Goal: Task Accomplishment & Management: Manage account settings

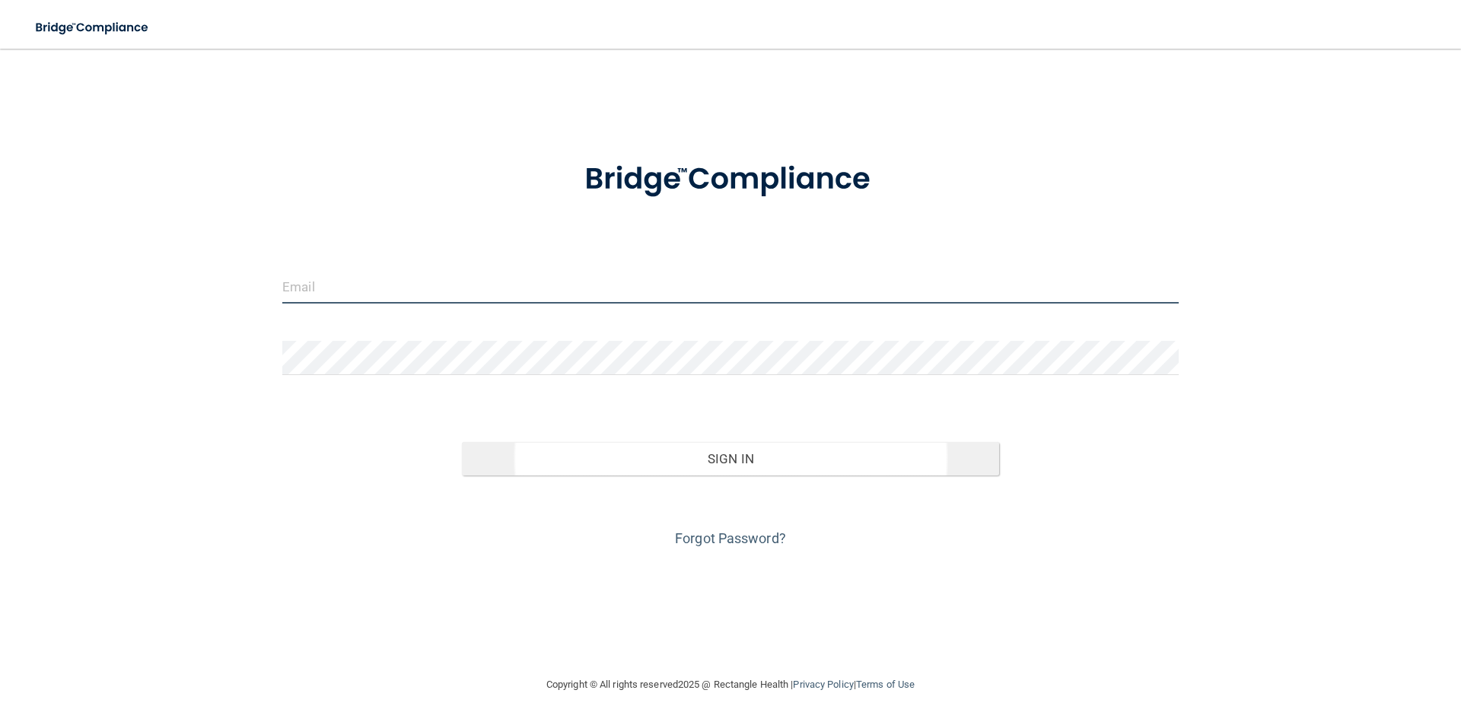
type input "[EMAIL_ADDRESS][DOMAIN_NAME]"
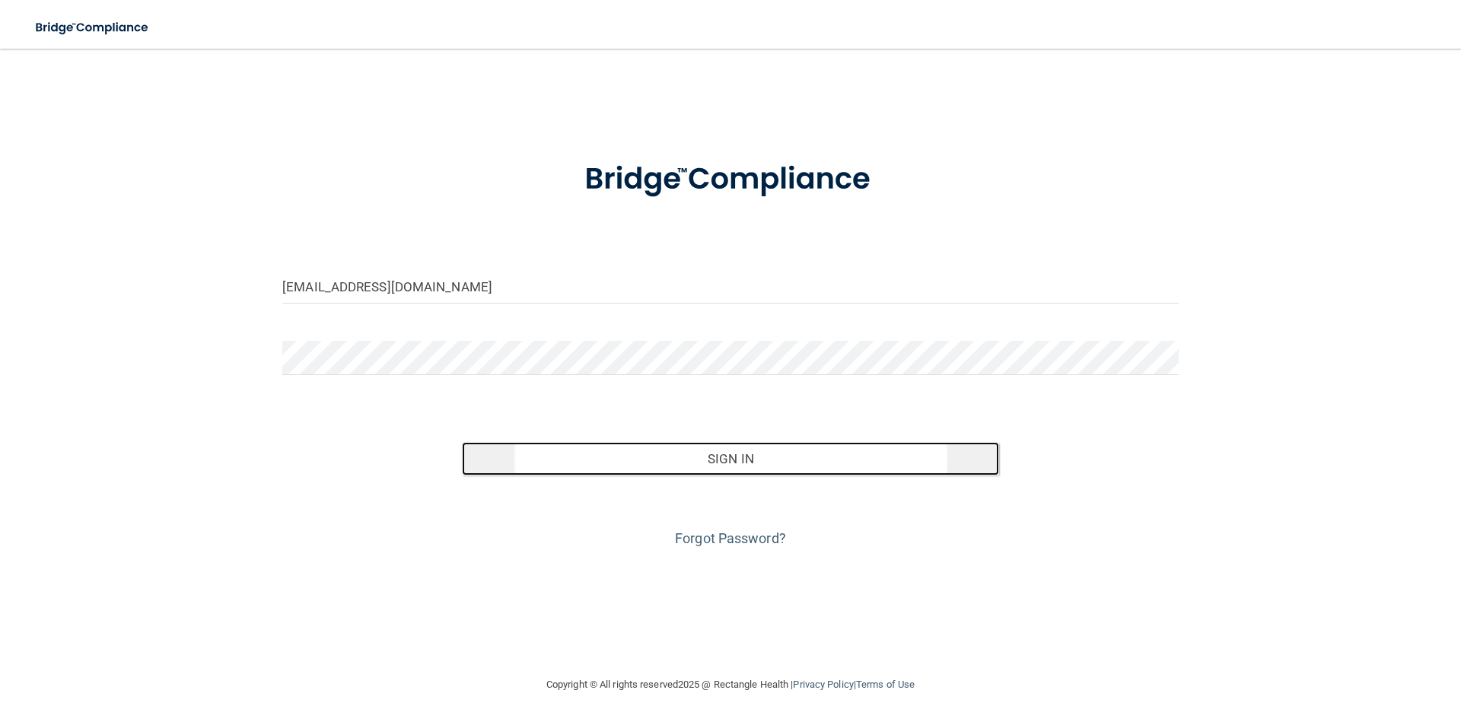
click at [646, 465] on button "Sign In" at bounding box center [731, 458] width 538 height 33
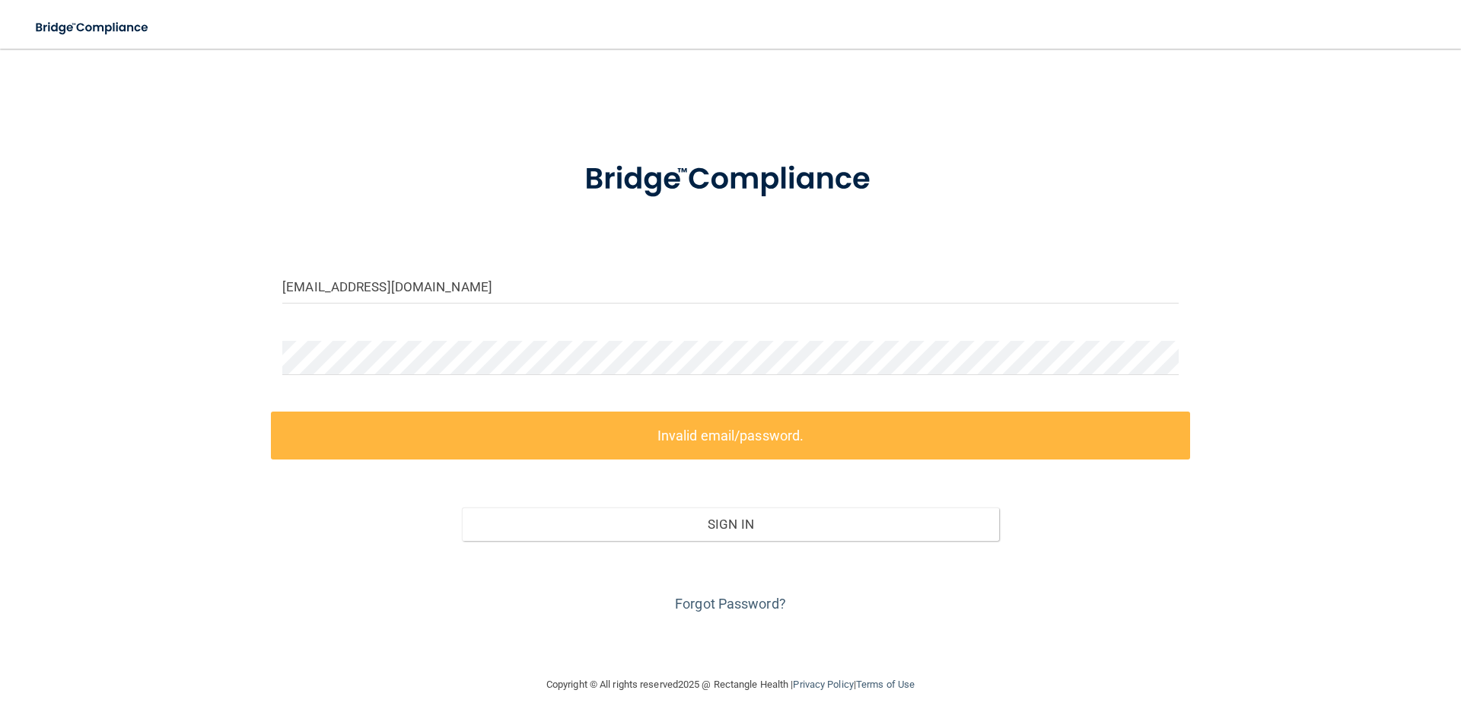
click at [645, 429] on label "Invalid email/password." at bounding box center [730, 436] width 919 height 48
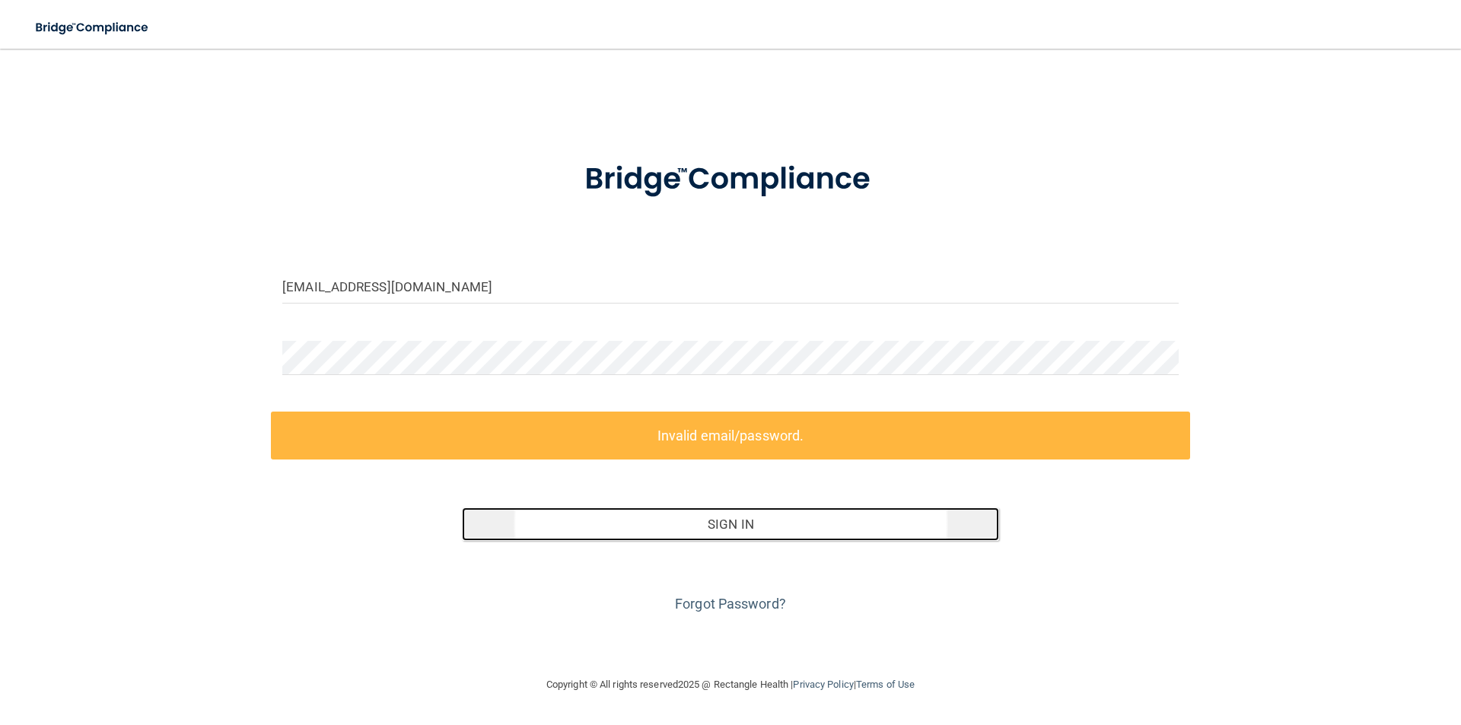
click at [761, 527] on button "Sign In" at bounding box center [731, 524] width 538 height 33
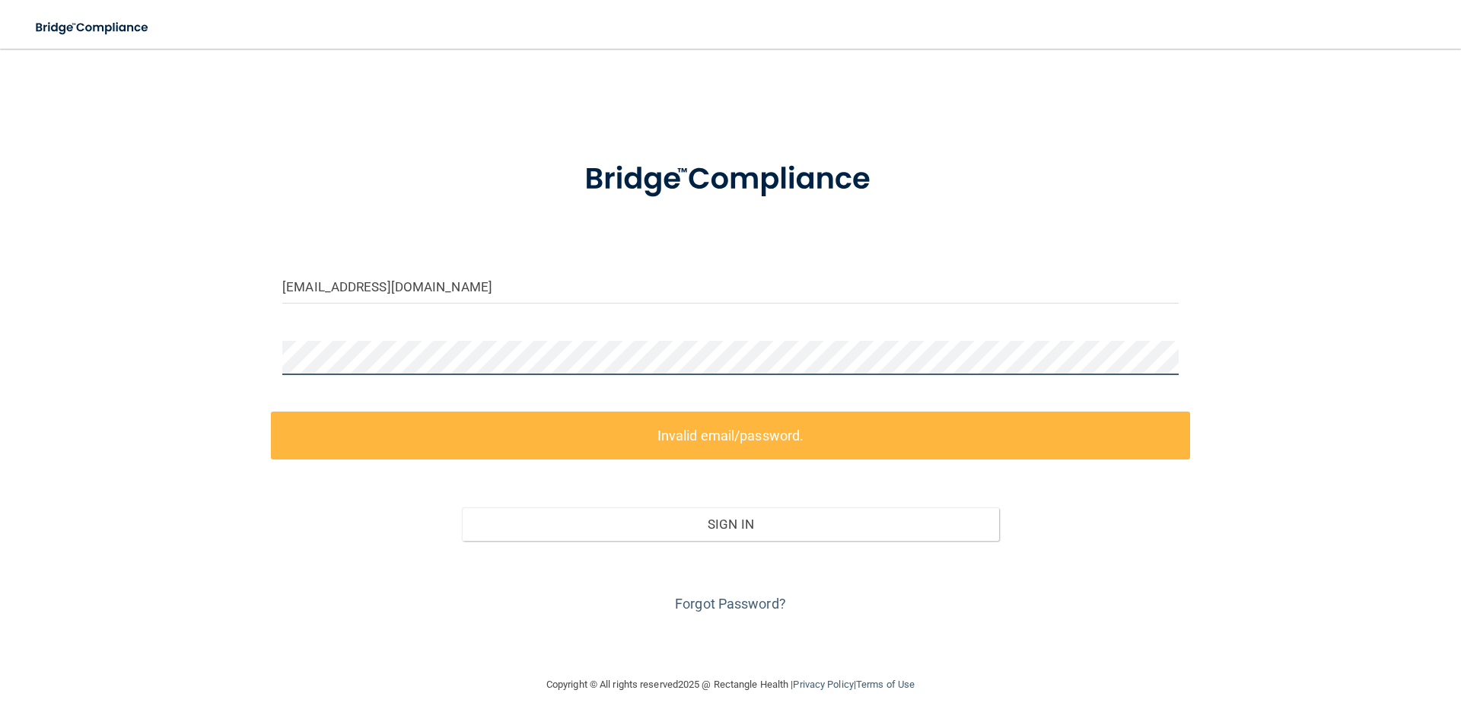
click at [170, 347] on div "[EMAIL_ADDRESS][DOMAIN_NAME] Invalid email/password. You don't have permission …" at bounding box center [730, 362] width 1400 height 597
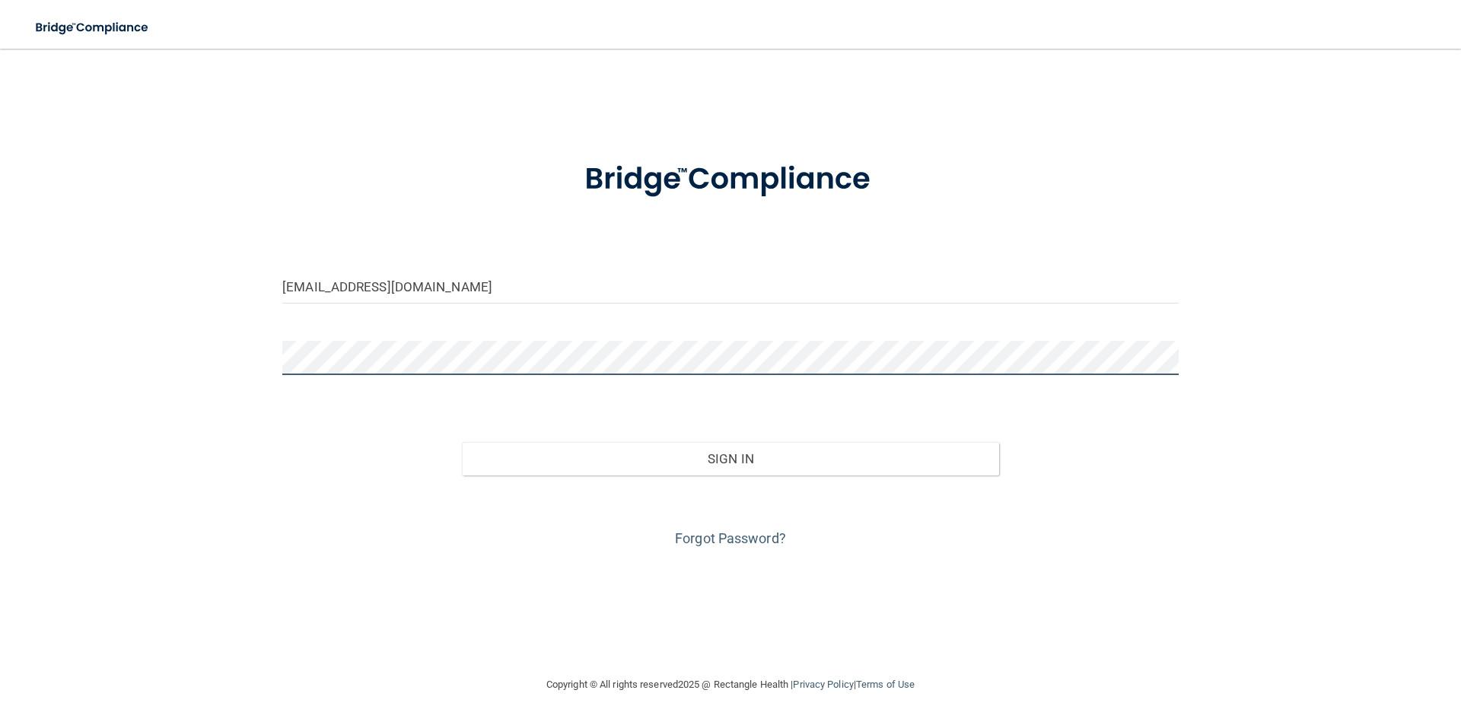
click at [462, 442] on button "Sign In" at bounding box center [731, 458] width 538 height 33
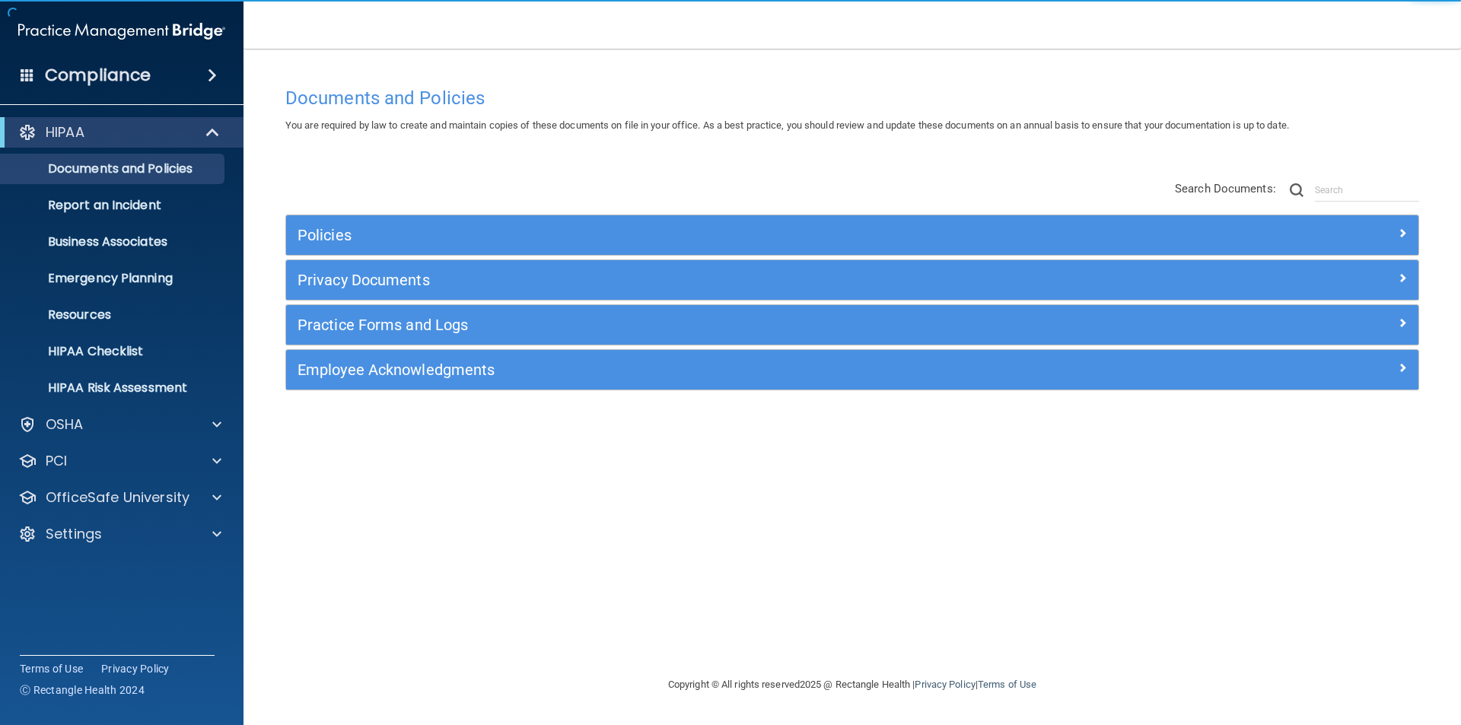
click at [96, 514] on div "HIPAA Documents and Policies Report an Incident Business Associates Emergency P…" at bounding box center [122, 336] width 244 height 450
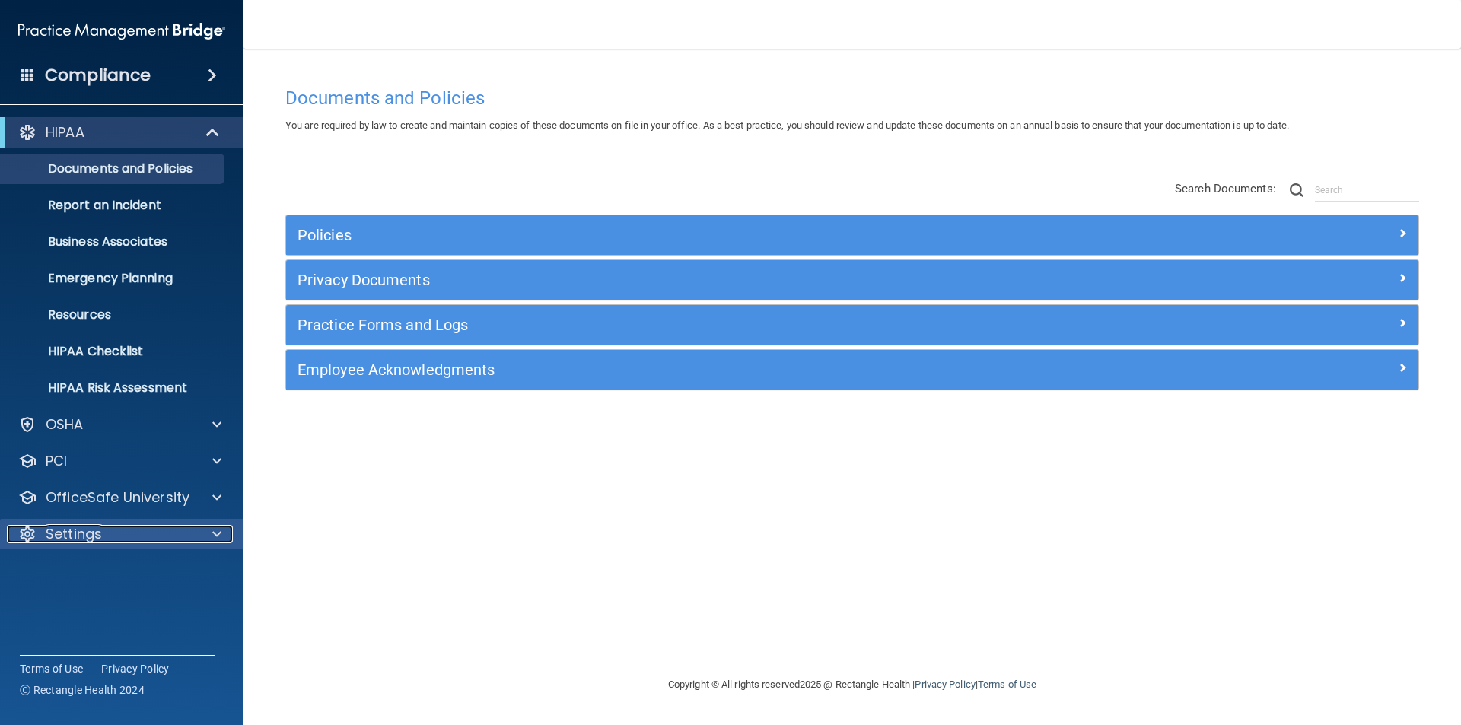
click at [88, 532] on p "Settings" at bounding box center [74, 534] width 56 height 18
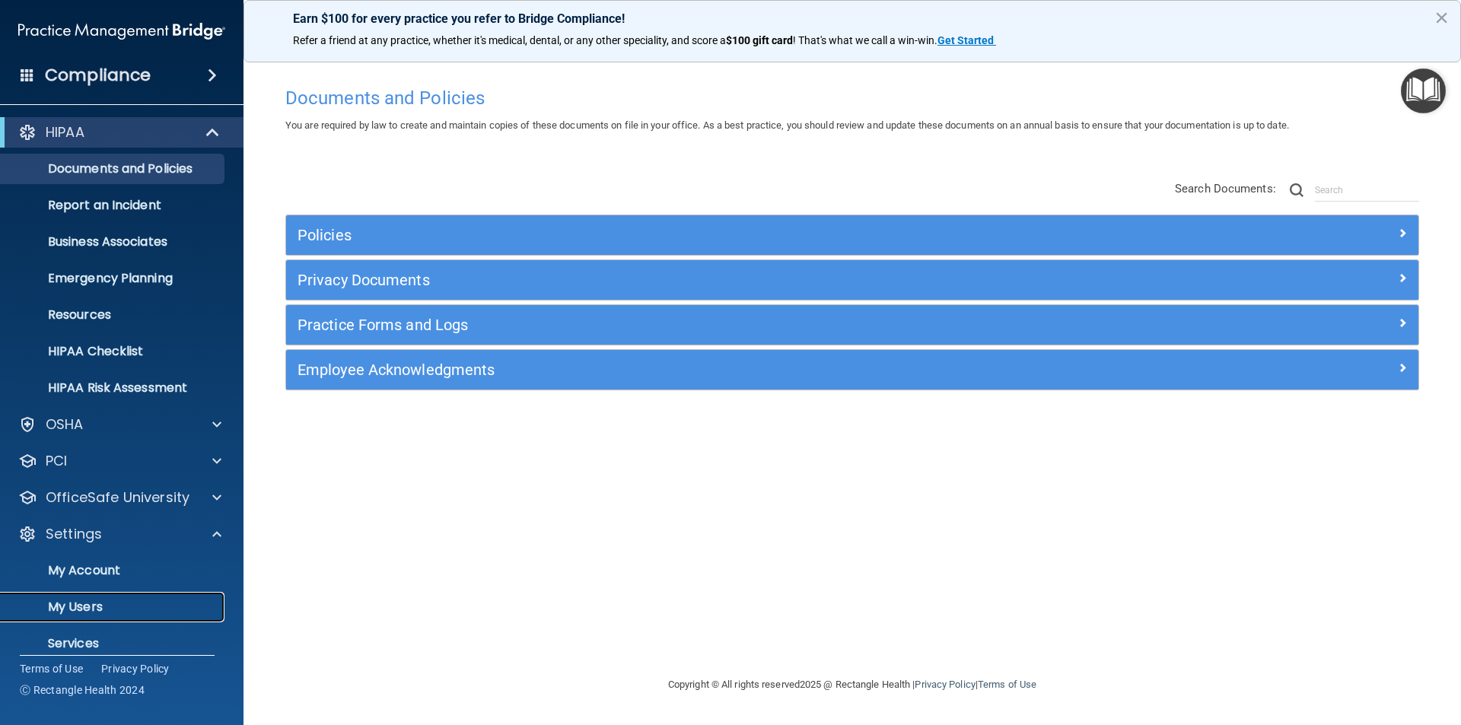
click at [91, 607] on p "My Users" at bounding box center [114, 607] width 208 height 15
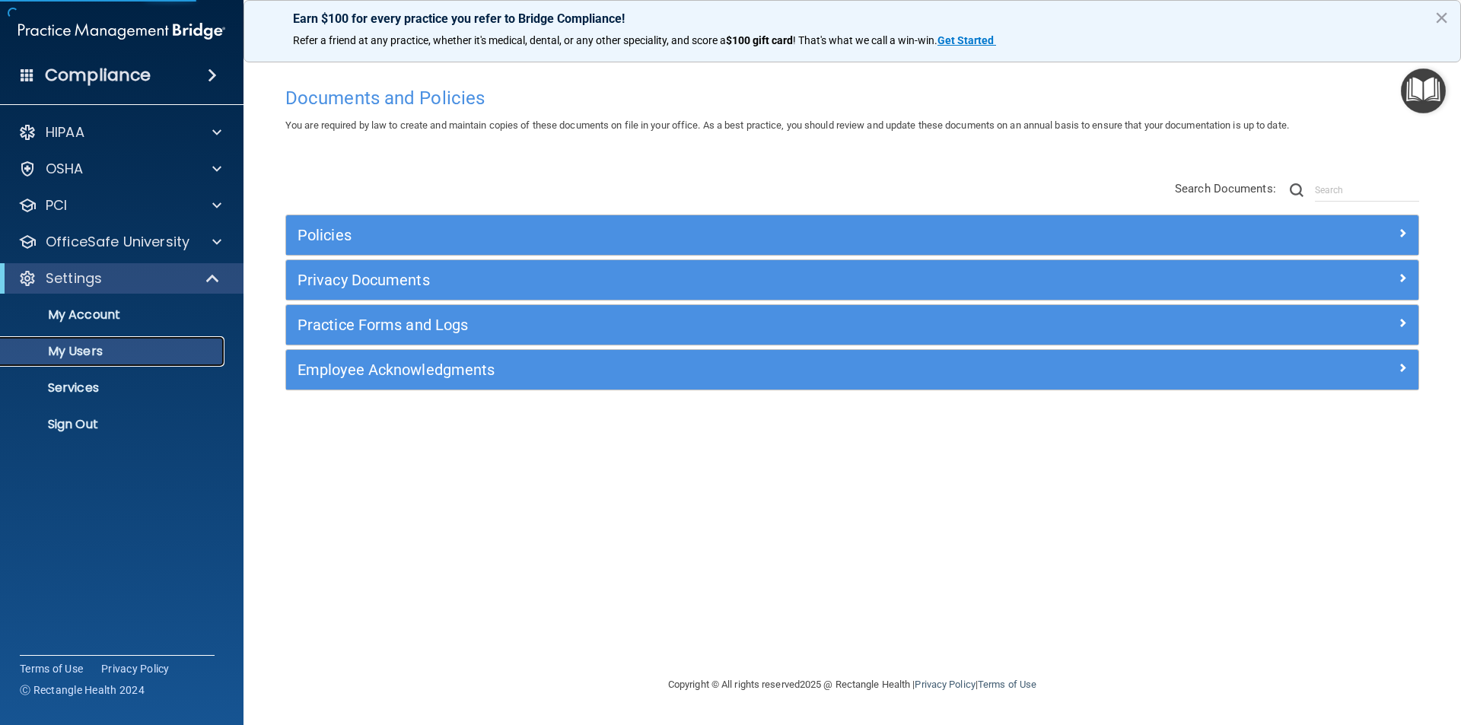
select select "20"
